Goal: Information Seeking & Learning: Learn about a topic

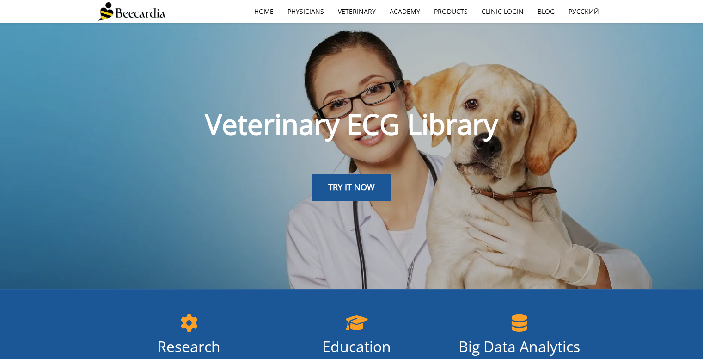
scroll to position [1, 0]
click at [354, 179] on link "TRY IT NOW" at bounding box center [351, 186] width 78 height 27
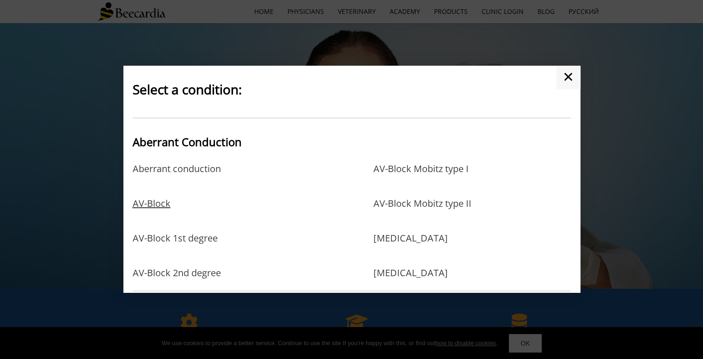
click at [152, 204] on link "AV-Block" at bounding box center [152, 213] width 38 height 30
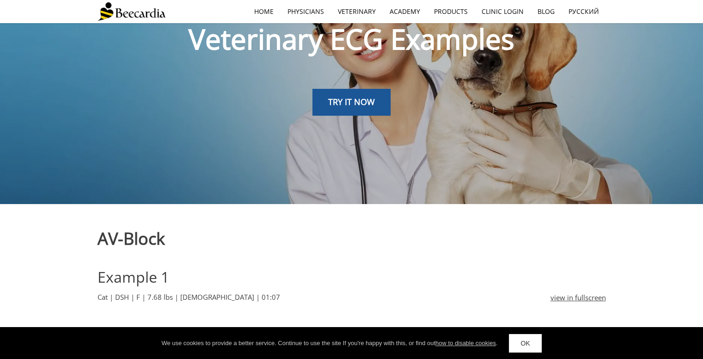
scroll to position [55, 0]
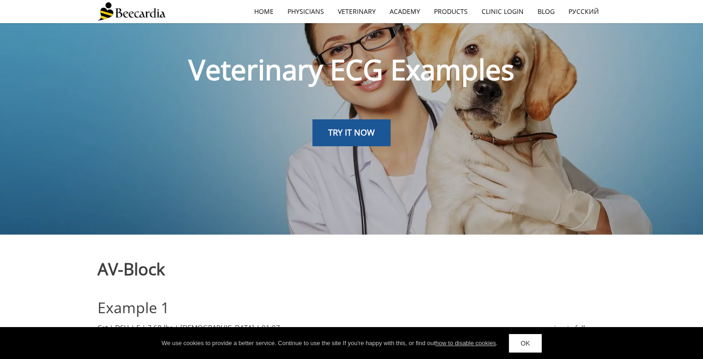
click at [519, 346] on link "OK" at bounding box center [525, 343] width 32 height 18
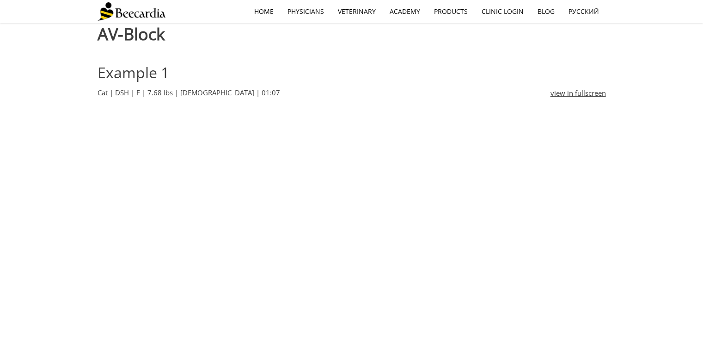
scroll to position [290, 0]
click at [565, 93] on link "view in fullscreen" at bounding box center [577, 92] width 55 height 11
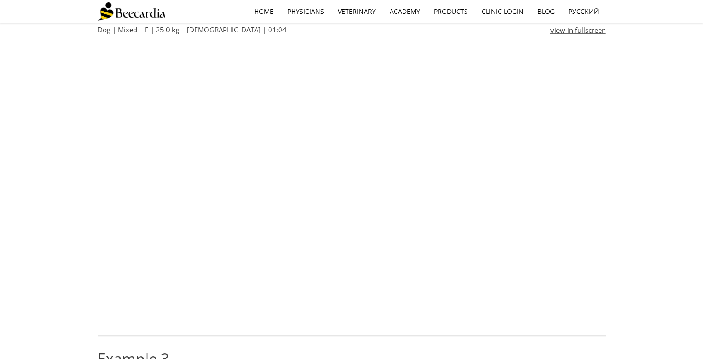
scroll to position [702, 0]
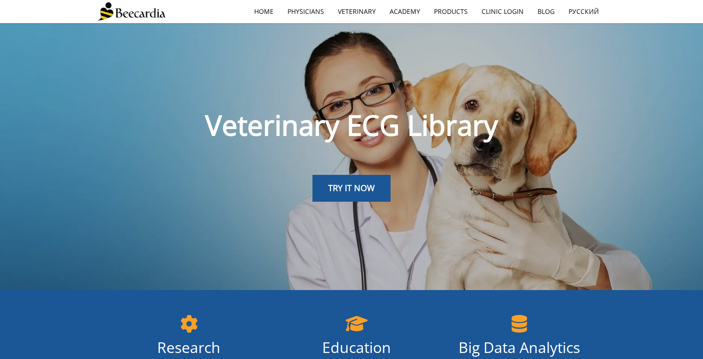
scroll to position [1, 0]
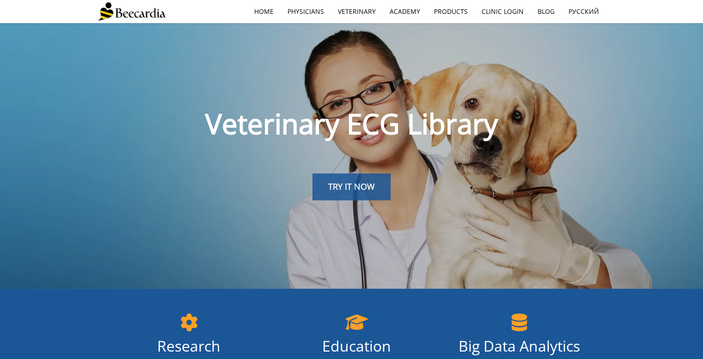
click at [346, 184] on span "TRY IT NOW" at bounding box center [351, 186] width 47 height 11
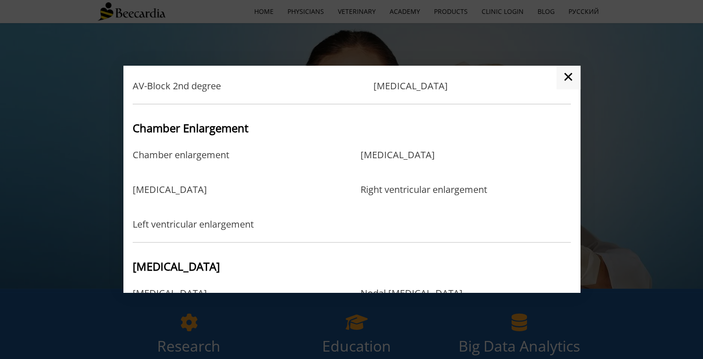
scroll to position [186, 0]
click at [403, 158] on link "Right atrial enlargement" at bounding box center [397, 165] width 74 height 30
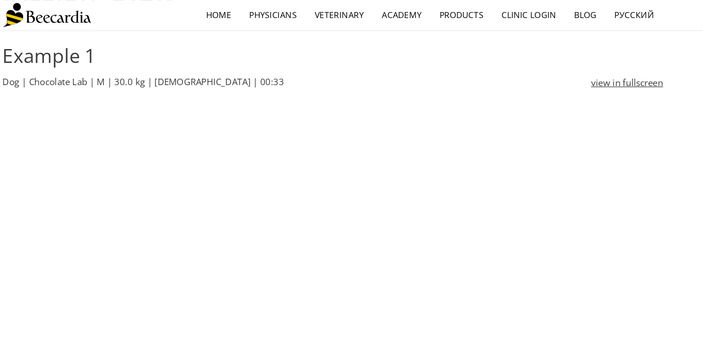
scroll to position [268, 0]
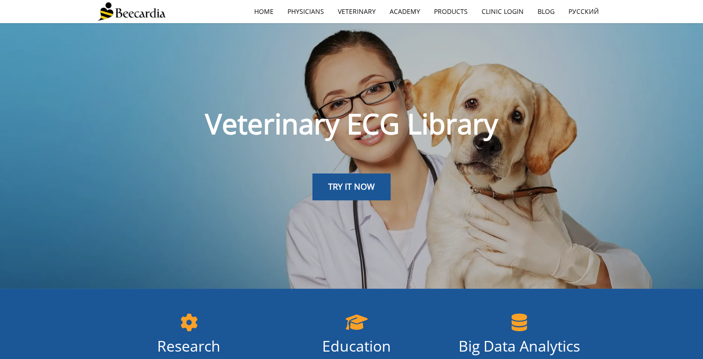
scroll to position [117, 0]
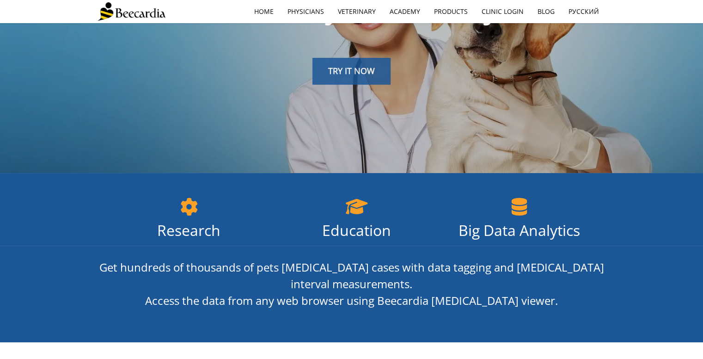
click at [370, 70] on span "TRY IT NOW" at bounding box center [351, 70] width 47 height 11
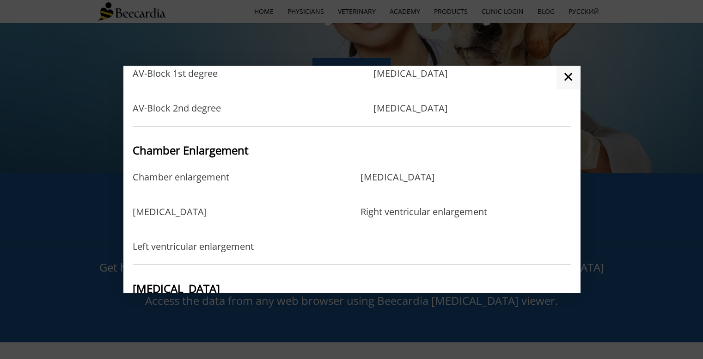
scroll to position [295, 0]
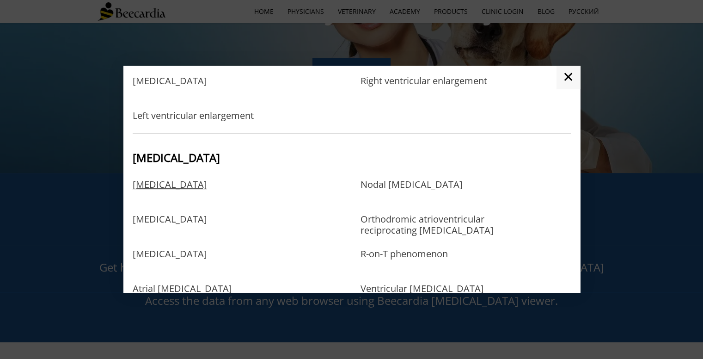
click at [173, 188] on link "Atrial fibrillation" at bounding box center [170, 194] width 74 height 30
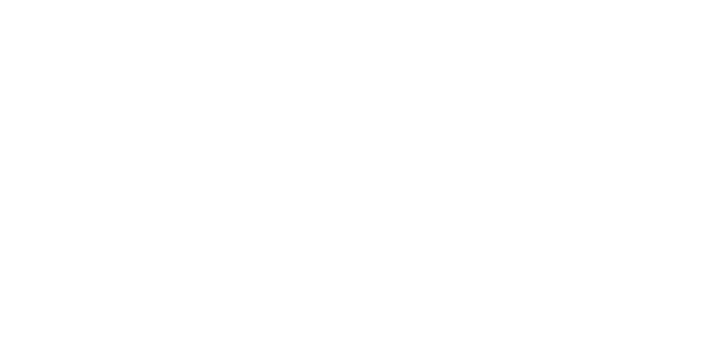
scroll to position [323, 0]
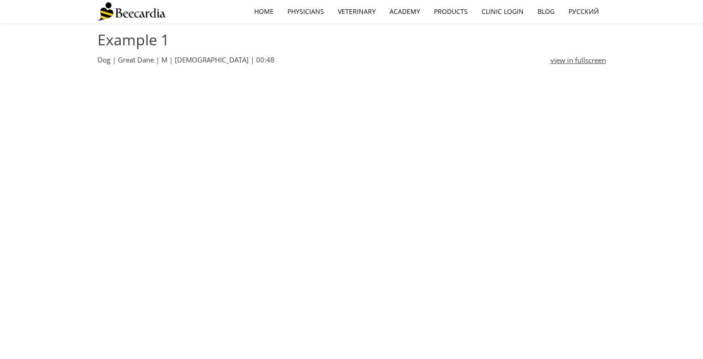
drag, startPoint x: 37, startPoint y: 0, endPoint x: 41, endPoint y: 88, distance: 87.9
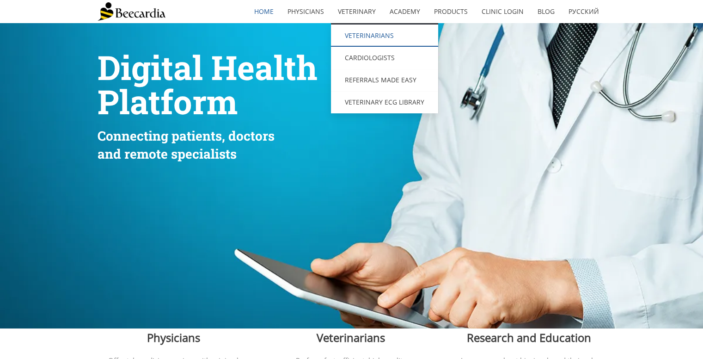
click at [366, 36] on link "Veterinarians" at bounding box center [384, 35] width 107 height 22
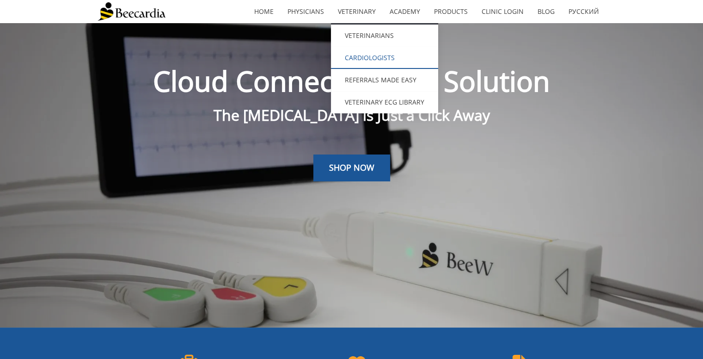
click at [362, 60] on link "Cardiologists" at bounding box center [384, 58] width 107 height 22
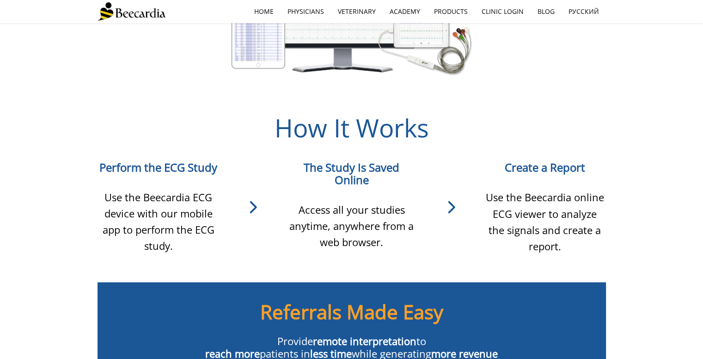
scroll to position [657, 0]
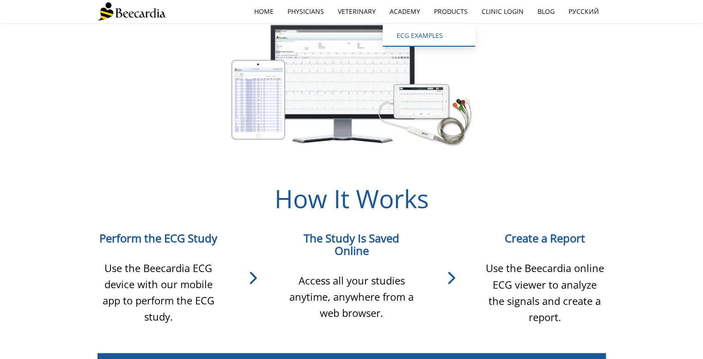
click at [412, 39] on link "ECG EXAMPLES" at bounding box center [429, 35] width 92 height 22
click at [405, 34] on link "ECG EXAMPLES" at bounding box center [429, 35] width 92 height 22
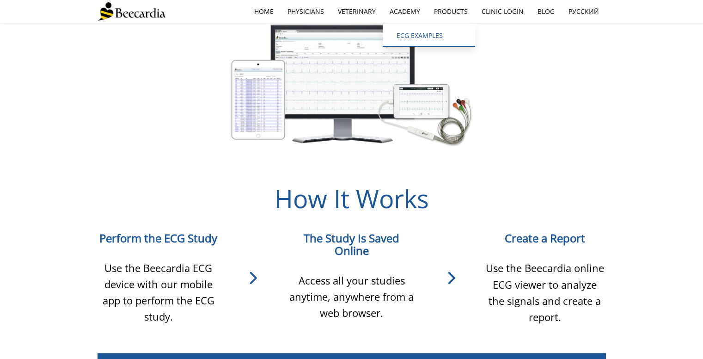
click at [405, 34] on link "ECG EXAMPLES" at bounding box center [429, 35] width 92 height 22
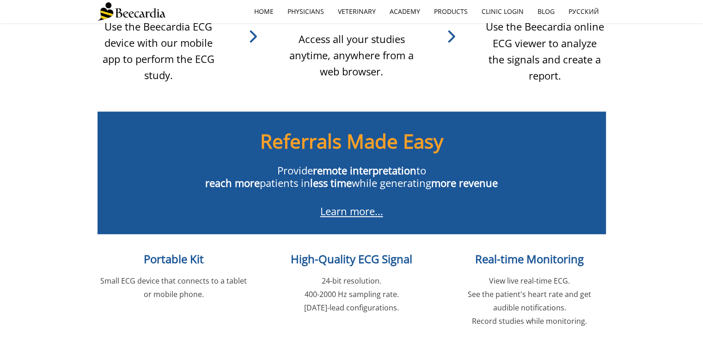
scroll to position [855, 0]
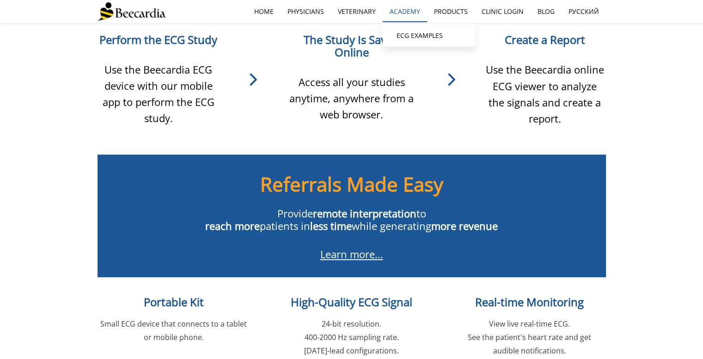
click at [402, 11] on link "Academy" at bounding box center [405, 11] width 44 height 21
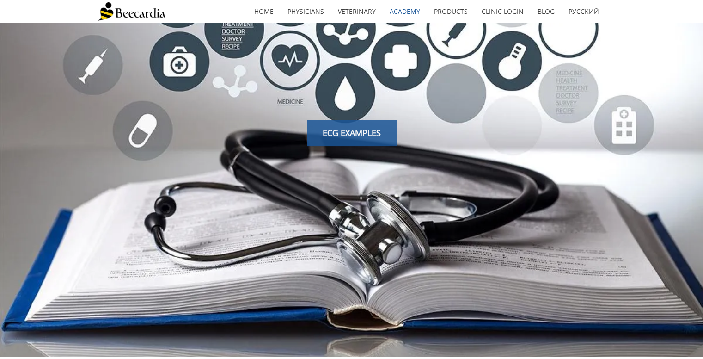
click at [355, 139] on link "ECG EXAMPLES" at bounding box center [352, 133] width 90 height 27
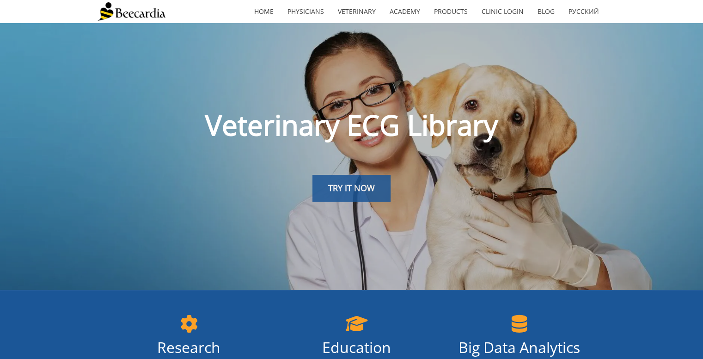
click at [370, 188] on span "TRY IT NOW" at bounding box center [351, 187] width 47 height 11
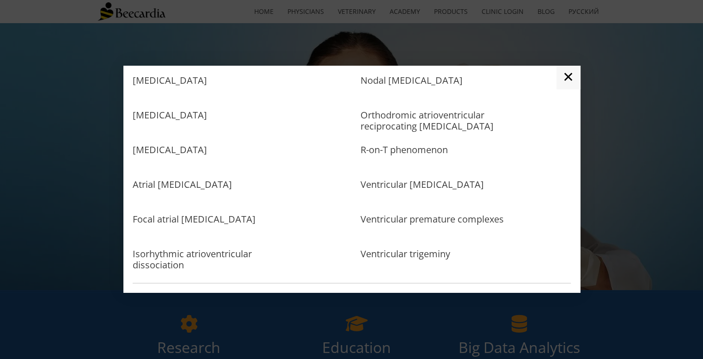
scroll to position [398, 0]
click at [181, 152] on link "Atrial premature complexes" at bounding box center [170, 160] width 74 height 30
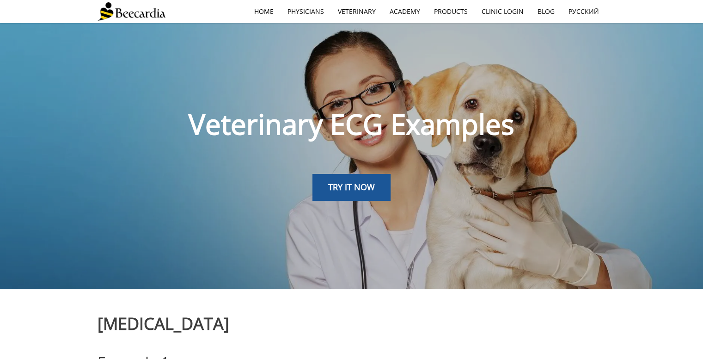
scroll to position [128, 0]
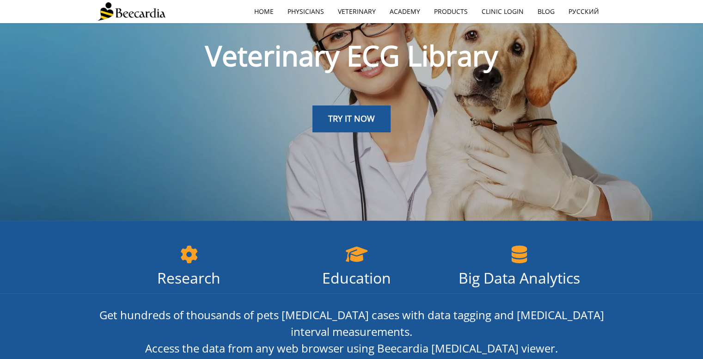
scroll to position [68, 0]
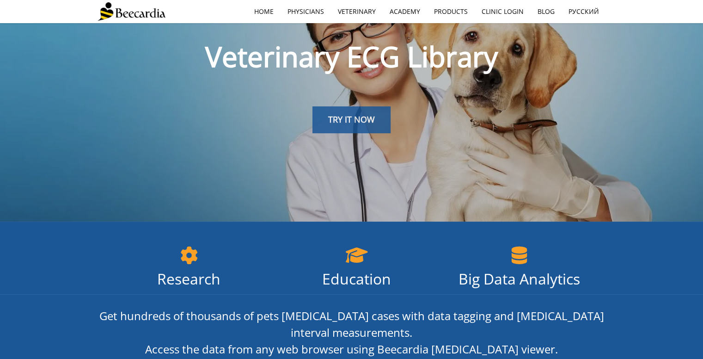
click at [336, 122] on span "TRY IT NOW" at bounding box center [351, 119] width 47 height 11
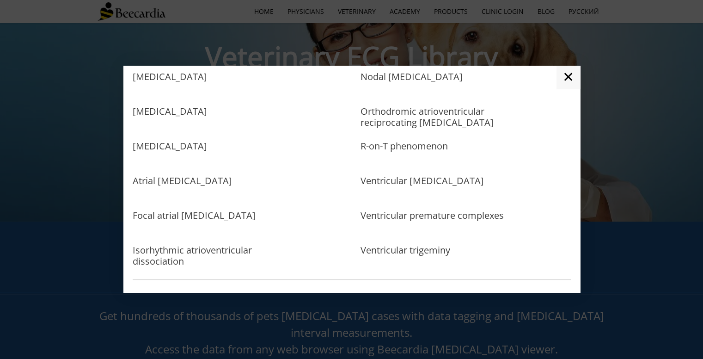
scroll to position [403, 0]
click at [405, 219] on link "Ventricular premature complexes" at bounding box center [431, 225] width 143 height 30
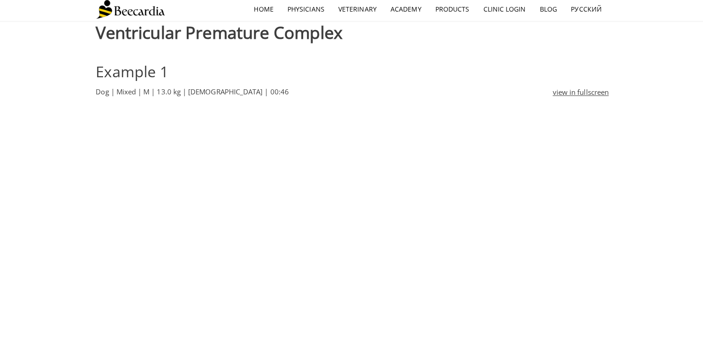
scroll to position [290, 0]
